Goal: Task Accomplishment & Management: Use online tool/utility

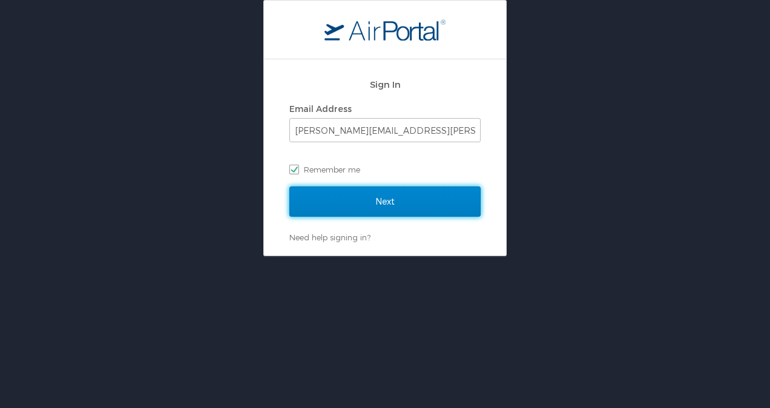
click at [417, 214] on input "Next" at bounding box center [384, 201] width 191 height 30
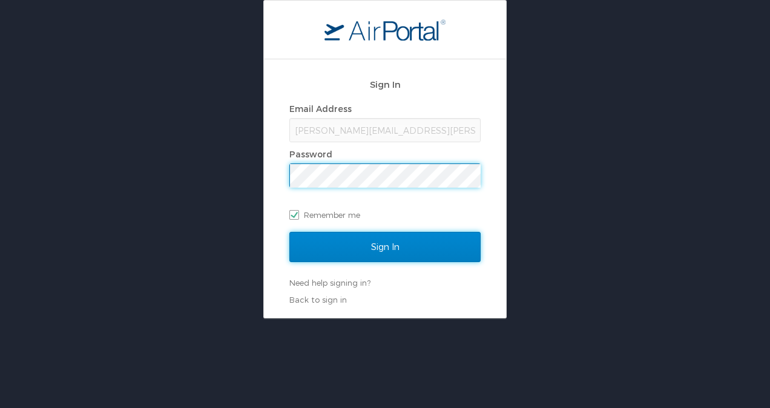
click at [350, 246] on input "Sign In" at bounding box center [384, 247] width 191 height 30
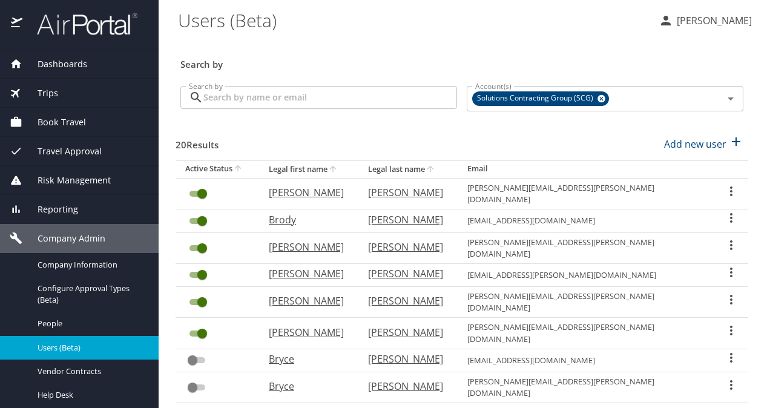
click at [62, 113] on div "Book Travel" at bounding box center [79, 122] width 159 height 29
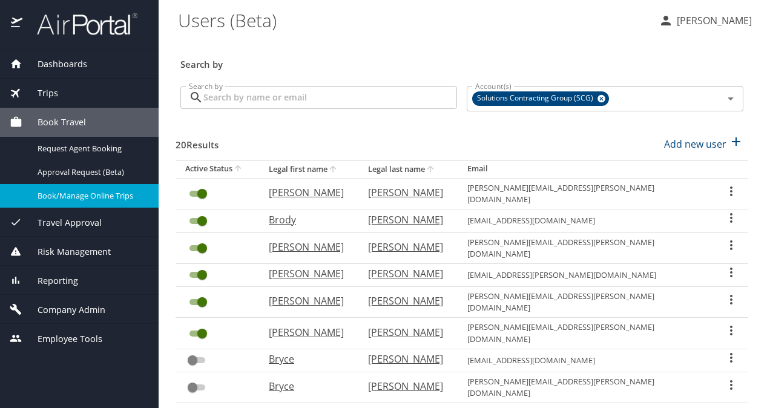
click at [65, 194] on span "Book/Manage Online Trips" at bounding box center [91, 196] width 107 height 12
